Goal: Navigation & Orientation: Find specific page/section

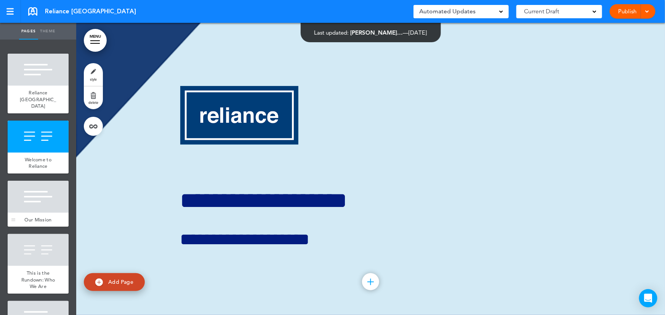
click at [36, 203] on div at bounding box center [38, 197] width 61 height 32
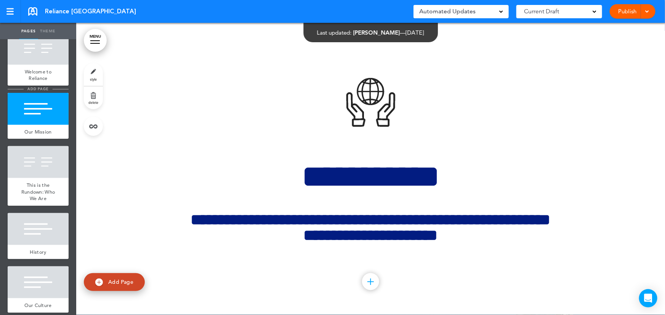
scroll to position [104, 0]
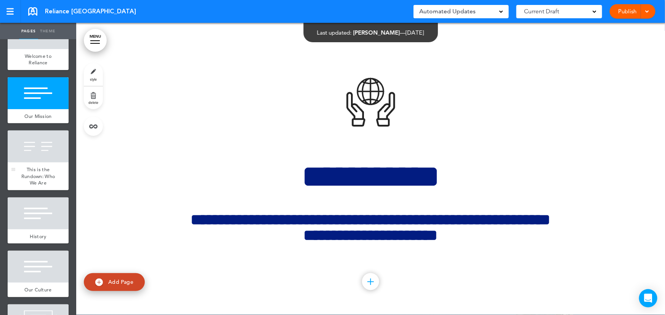
click at [36, 171] on span "This is the Rundown: Who We Are" at bounding box center [38, 176] width 34 height 20
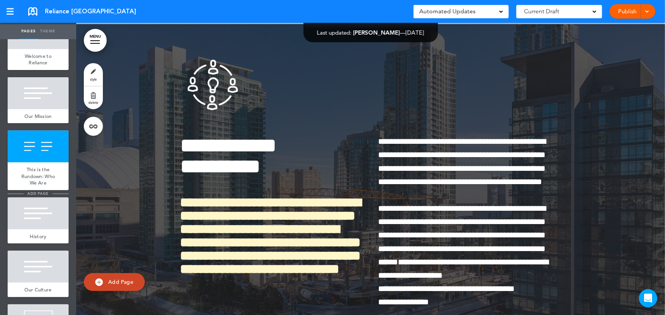
scroll to position [877, 0]
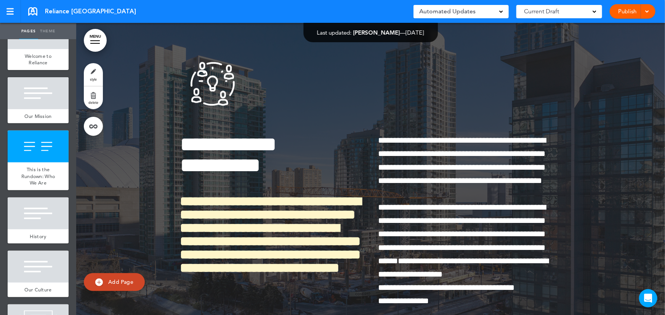
click at [38, 190] on ul "add page Reliance [GEOGRAPHIC_DATA] add page Welcome to [GEOGRAPHIC_DATA] add p…" at bounding box center [38, 178] width 76 height 276
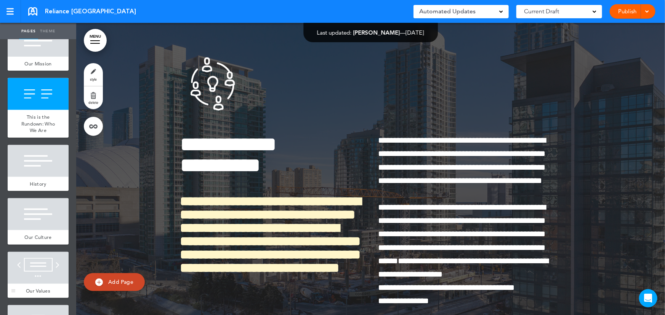
scroll to position [242, 0]
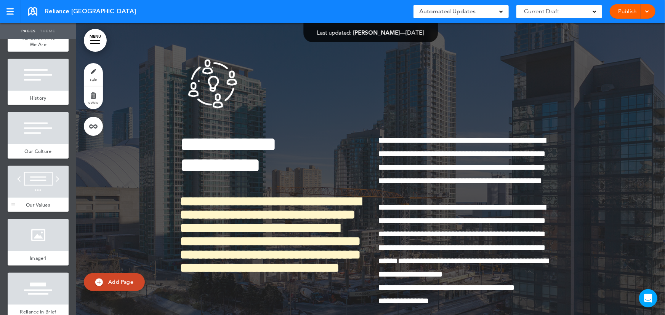
click at [47, 180] on div at bounding box center [38, 182] width 61 height 32
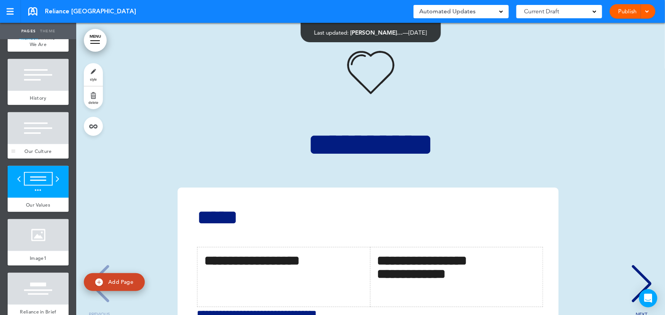
click at [46, 144] on div "Our Culture" at bounding box center [38, 151] width 61 height 14
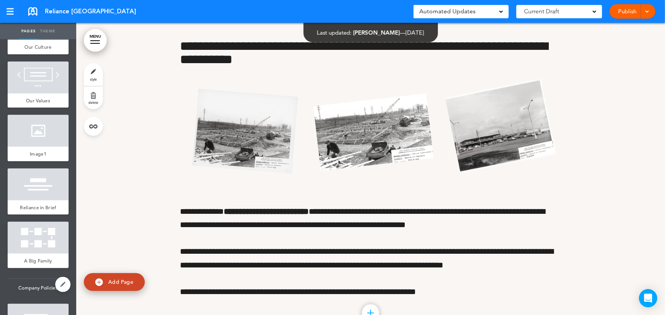
scroll to position [484, 0]
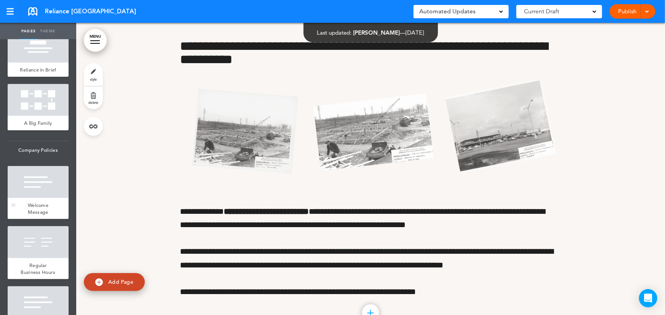
click at [42, 184] on div at bounding box center [38, 182] width 61 height 32
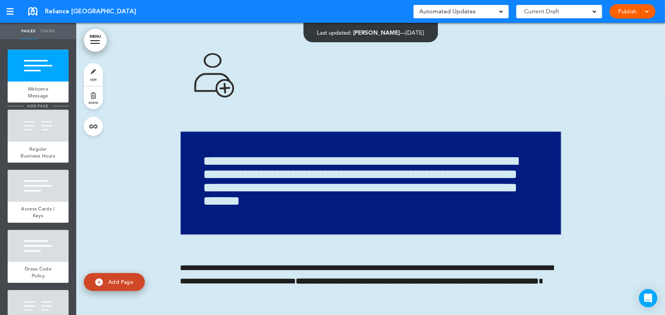
scroll to position [692, 0]
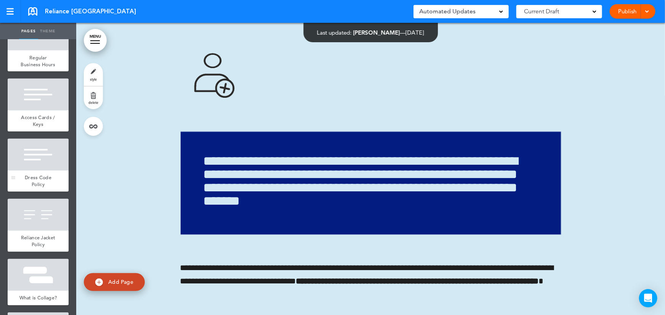
click at [42, 188] on span "Dress Code Policy" at bounding box center [38, 181] width 27 height 13
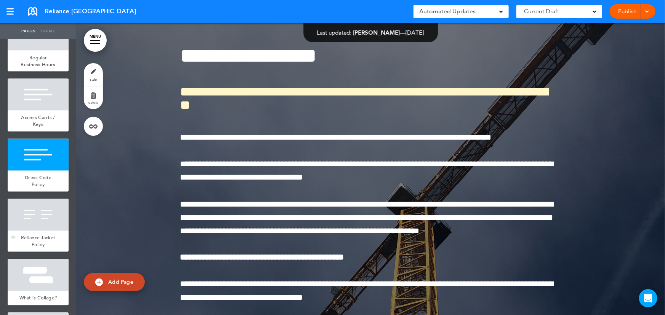
click at [42, 230] on div at bounding box center [38, 215] width 61 height 32
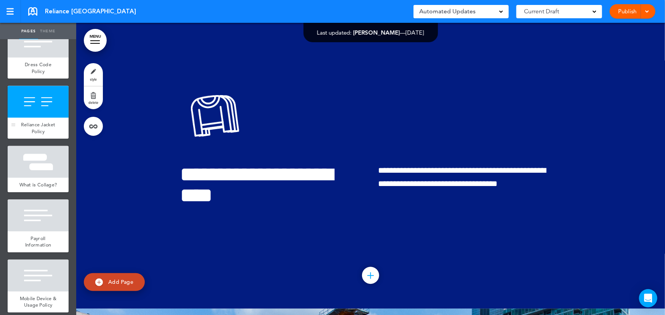
scroll to position [935, 0]
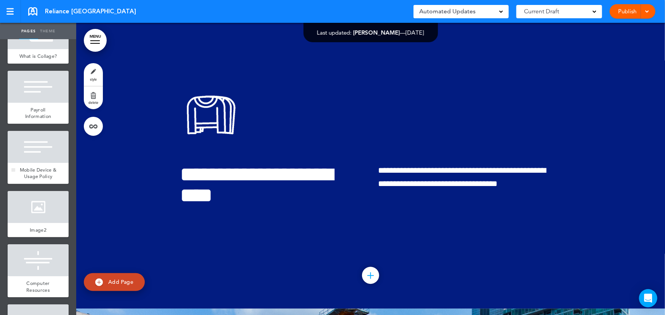
click at [32, 180] on span "Mobile Device & Usage Policy" at bounding box center [38, 173] width 37 height 13
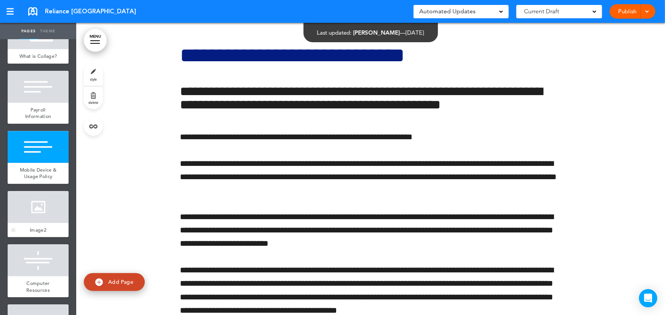
click at [42, 223] on div at bounding box center [38, 207] width 61 height 32
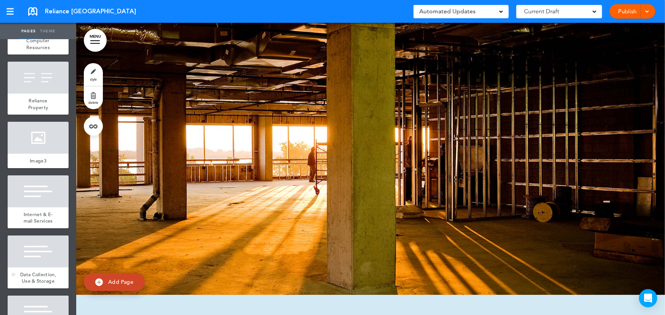
scroll to position [1211, 0]
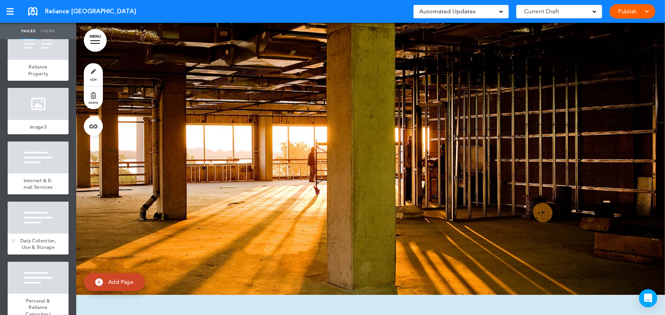
click at [36, 222] on div at bounding box center [38, 218] width 61 height 32
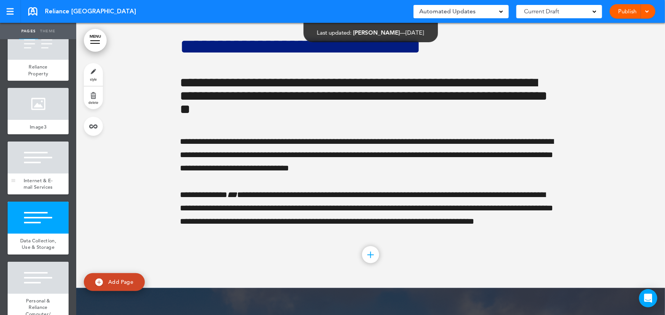
click at [35, 174] on div at bounding box center [38, 158] width 61 height 32
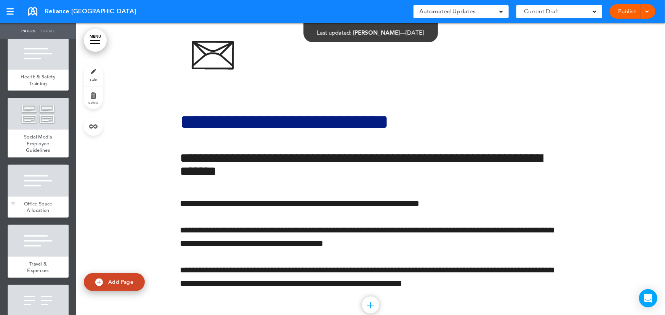
scroll to position [1592, 0]
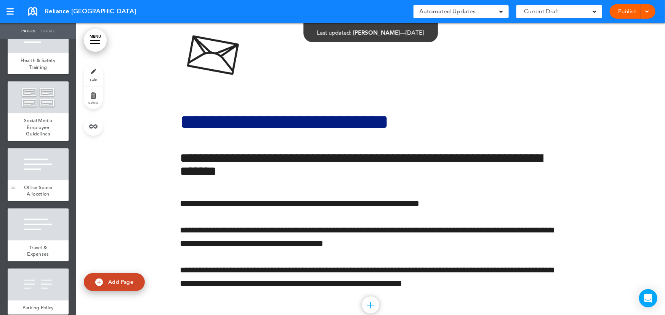
click at [38, 181] on div at bounding box center [38, 165] width 61 height 32
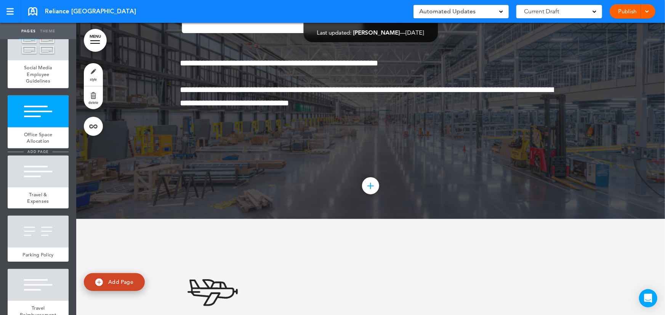
scroll to position [1766, 0]
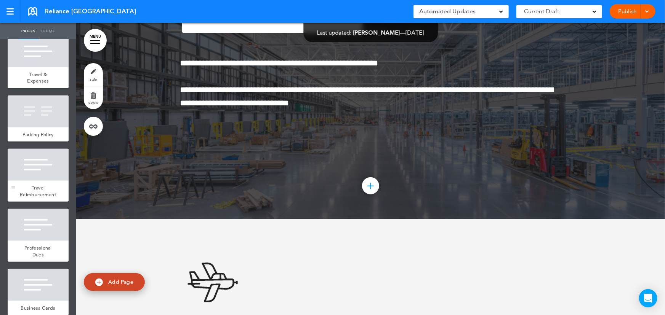
click at [39, 181] on div at bounding box center [38, 165] width 61 height 32
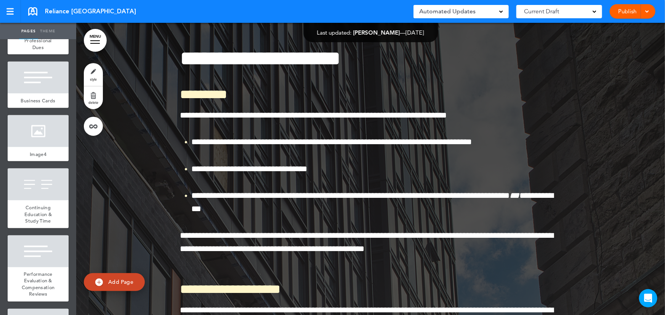
scroll to position [2181, 0]
